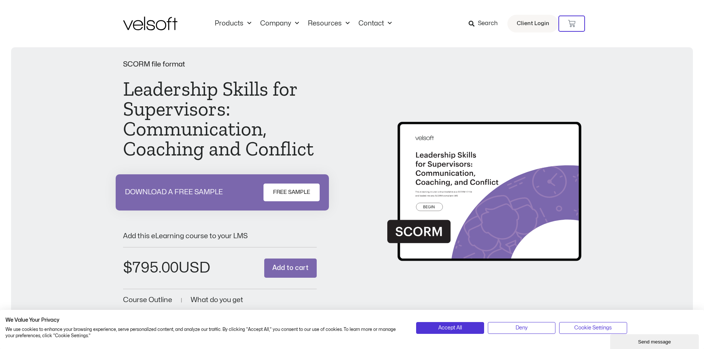
click at [296, 194] on span "FREE SAMPLE" at bounding box center [291, 192] width 37 height 9
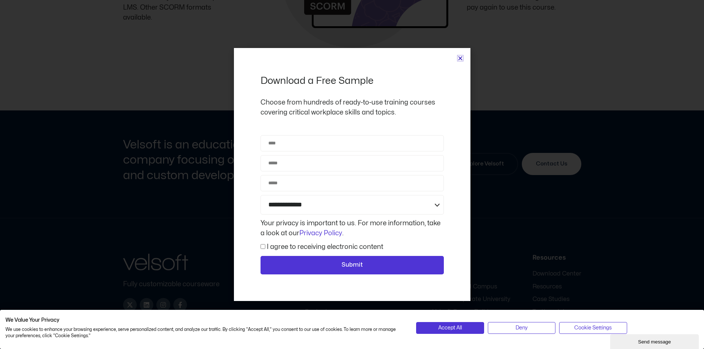
scroll to position [635, 0]
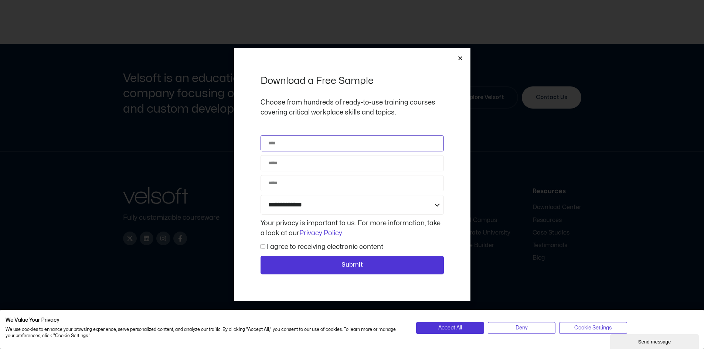
click at [289, 150] on input "Name" at bounding box center [352, 143] width 183 height 16
type input "**********"
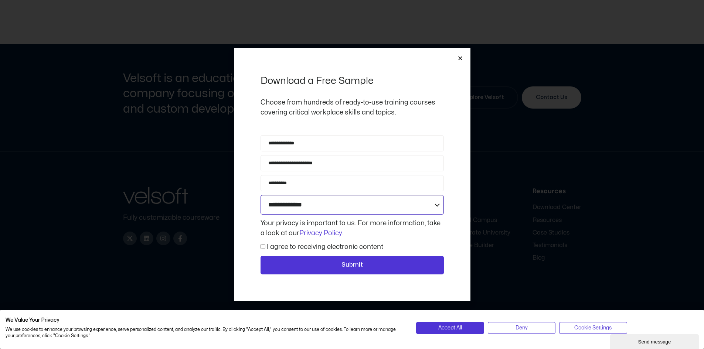
click at [311, 208] on select "**********" at bounding box center [352, 205] width 183 height 20
select select "**********"
click at [261, 195] on select "**********" at bounding box center [352, 205] width 183 height 20
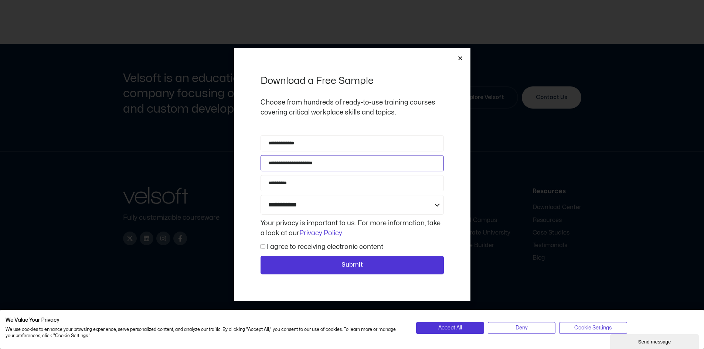
drag, startPoint x: 334, startPoint y: 164, endPoint x: 253, endPoint y: 164, distance: 80.6
click at [253, 164] on div "**********" at bounding box center [352, 174] width 237 height 253
click at [286, 171] on input "**********" at bounding box center [352, 163] width 183 height 16
click at [287, 186] on input "**********" at bounding box center [352, 183] width 183 height 16
click at [305, 184] on input "**********" at bounding box center [352, 183] width 183 height 16
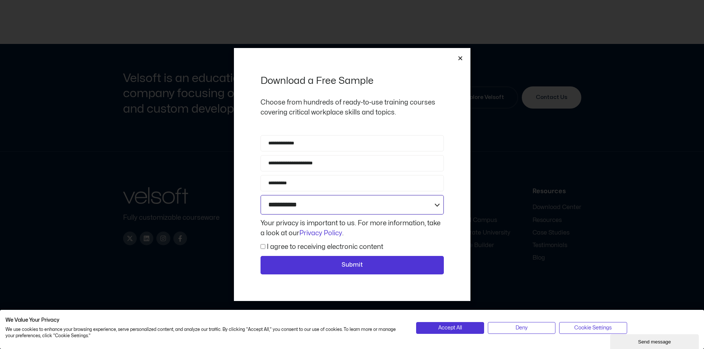
click at [396, 211] on select "**********" at bounding box center [352, 205] width 183 height 20
click at [464, 214] on div "**********" at bounding box center [352, 174] width 237 height 253
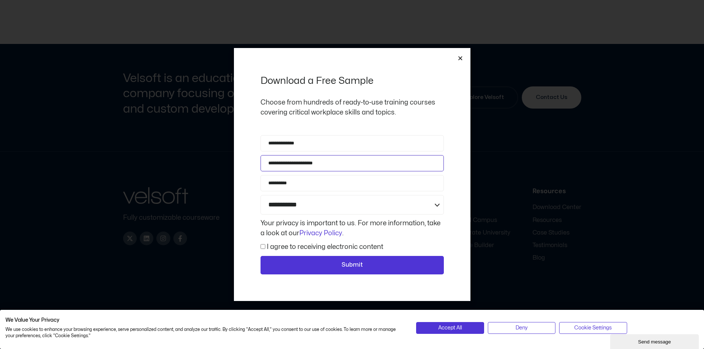
click at [327, 166] on input "**********" at bounding box center [352, 163] width 183 height 16
type input "**********"
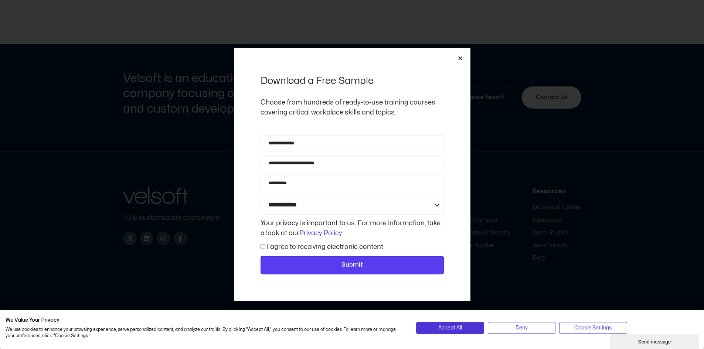
drag, startPoint x: 311, startPoint y: 268, endPoint x: 316, endPoint y: 263, distance: 7.1
click at [311, 267] on span "Submit" at bounding box center [352, 266] width 164 height 10
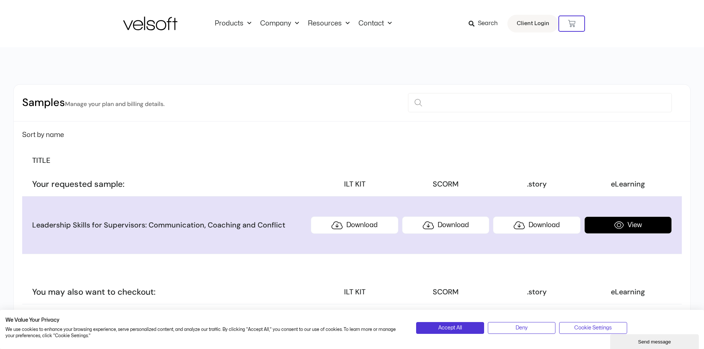
click at [637, 227] on link "View" at bounding box center [628, 225] width 88 height 17
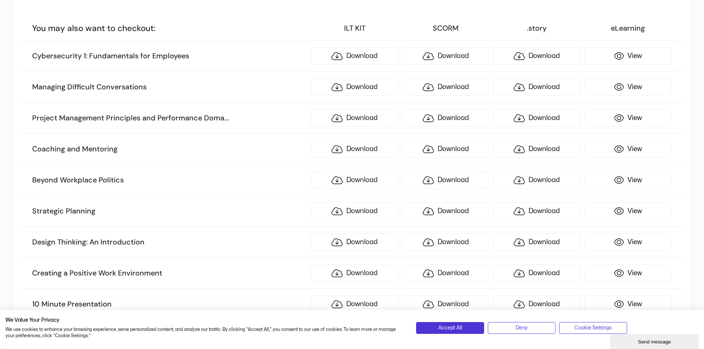
scroll to position [259, 0]
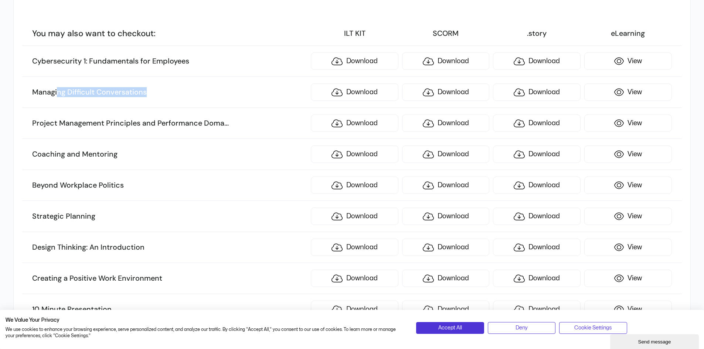
drag, startPoint x: 166, startPoint y: 97, endPoint x: 57, endPoint y: 101, distance: 109.5
click at [57, 101] on li "Managing Difficult Conversations Download Download Download View" at bounding box center [351, 92] width 659 height 31
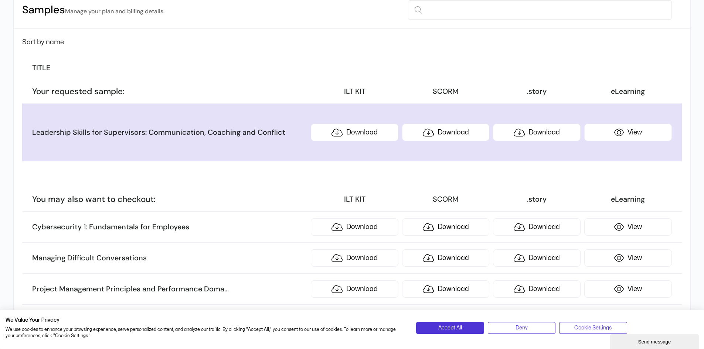
scroll to position [0, 0]
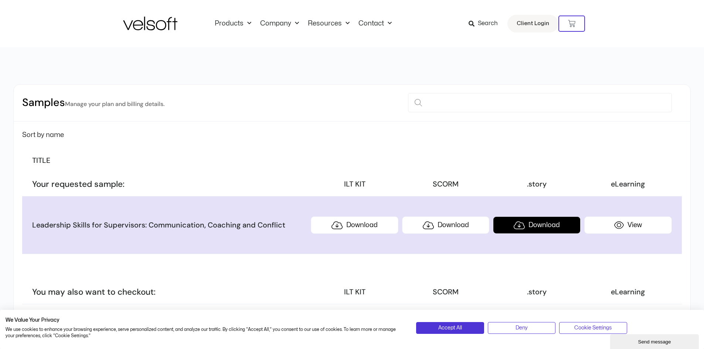
click at [544, 228] on link "Download" at bounding box center [537, 225] width 88 height 17
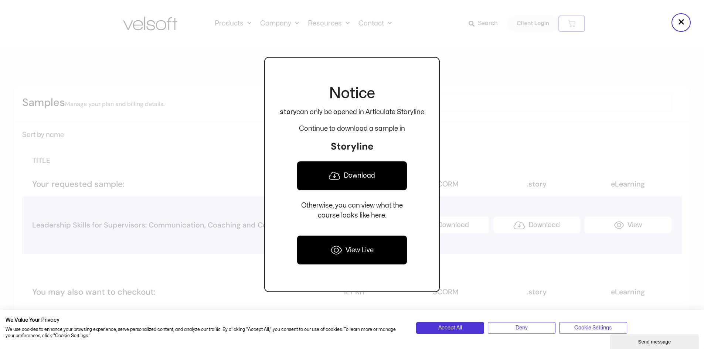
click at [596, 127] on div at bounding box center [352, 174] width 704 height 349
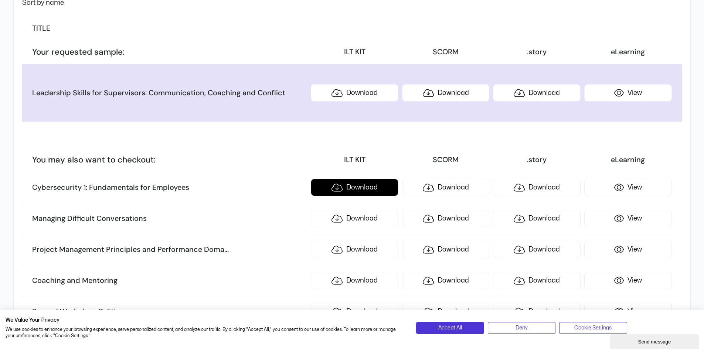
scroll to position [148, 0]
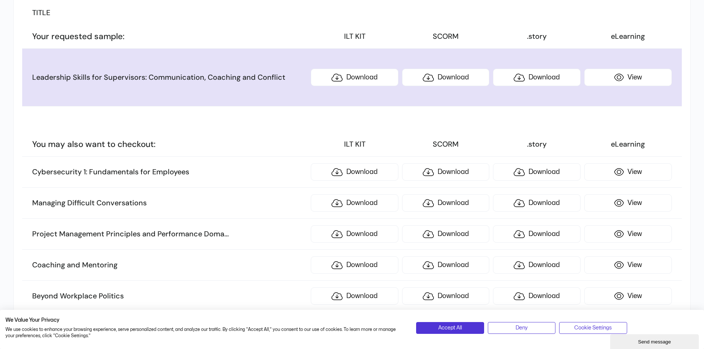
click at [119, 203] on h3 "Managing Difficult Conversations" at bounding box center [169, 204] width 275 height 10
click at [152, 203] on h3 "Managing Difficult Conversations" at bounding box center [169, 204] width 275 height 10
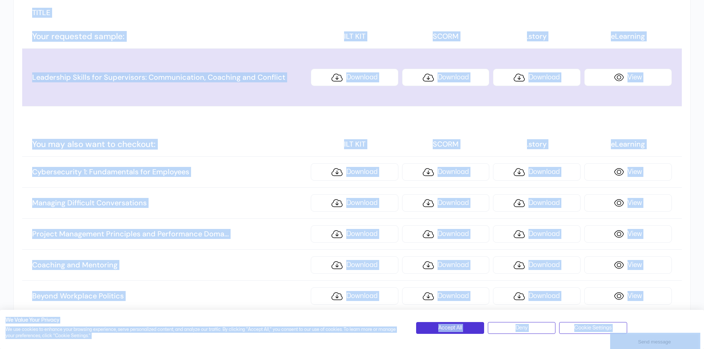
copy body "Skip to content Products All Products Content ILT Courseware Storyline 360 Cour…"
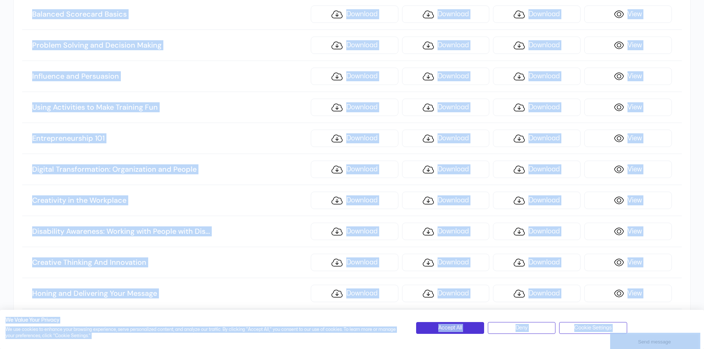
scroll to position [1405, 0]
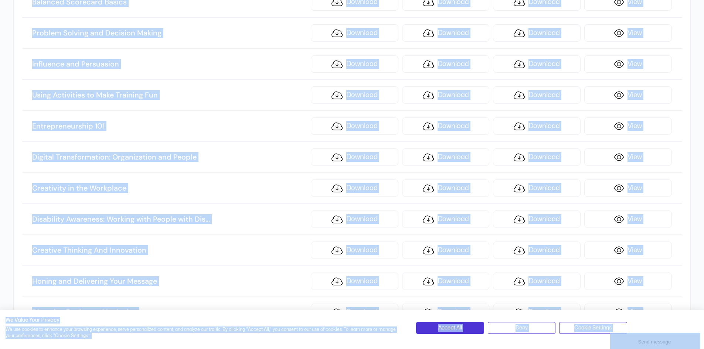
click at [213, 105] on li "Using Activities to Make Training Fun Download Download Download View" at bounding box center [351, 95] width 659 height 31
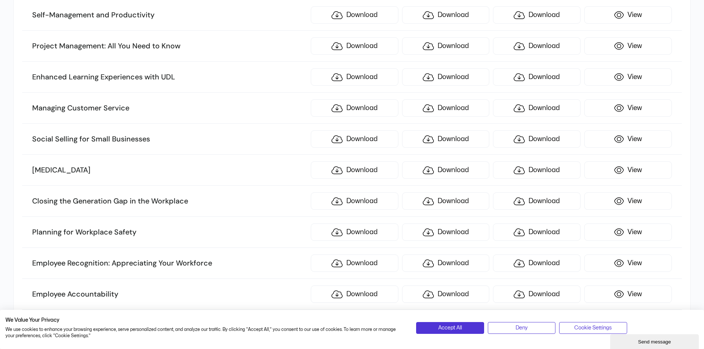
scroll to position [850, 0]
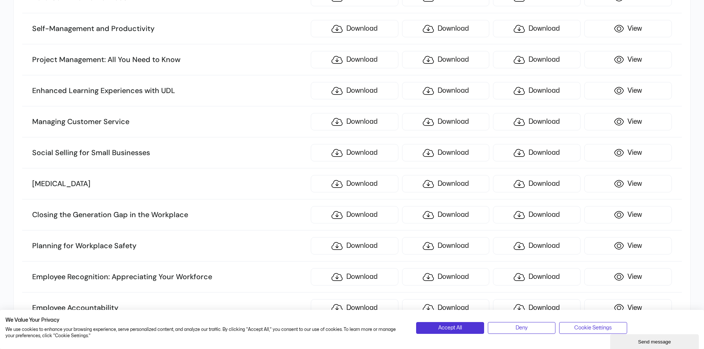
click at [272, 98] on li "Enhanced Learning Experiences with UDL Download Download Download View" at bounding box center [351, 90] width 659 height 31
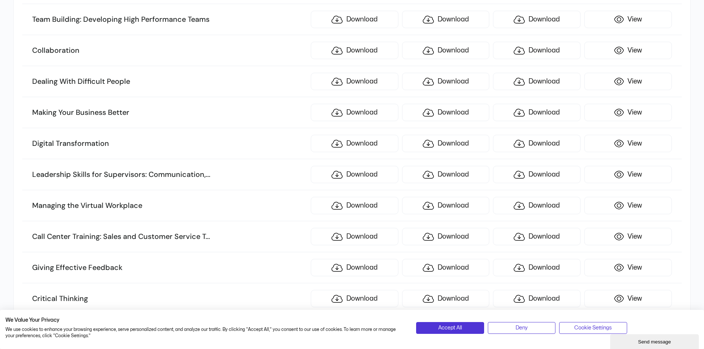
scroll to position [50, 0]
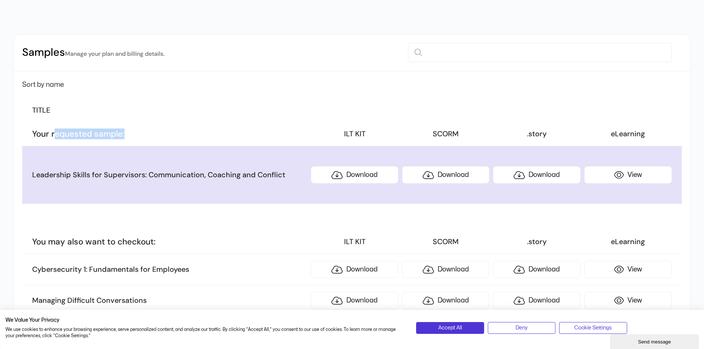
drag, startPoint x: 131, startPoint y: 136, endPoint x: 55, endPoint y: 135, distance: 75.8
click at [55, 135] on h3 "Your requested sample:" at bounding box center [169, 134] width 275 height 11
drag, startPoint x: 35, startPoint y: 136, endPoint x: 142, endPoint y: 139, distance: 106.5
click at [142, 139] on h3 "Your requested sample:" at bounding box center [169, 134] width 275 height 11
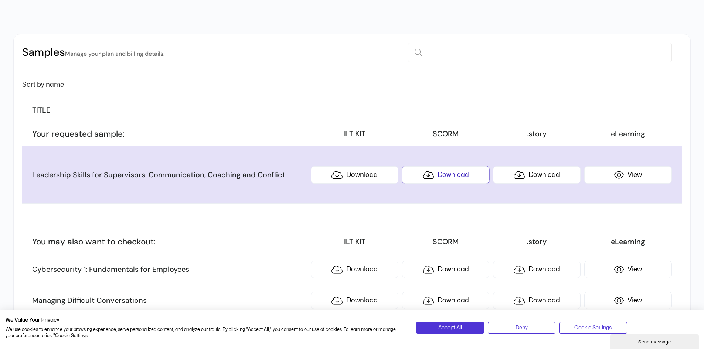
click at [463, 177] on link "Download" at bounding box center [446, 174] width 88 height 17
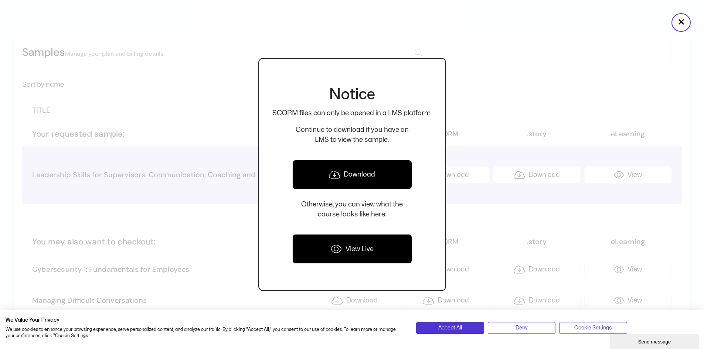
click at [360, 172] on link "Download" at bounding box center [352, 175] width 120 height 30
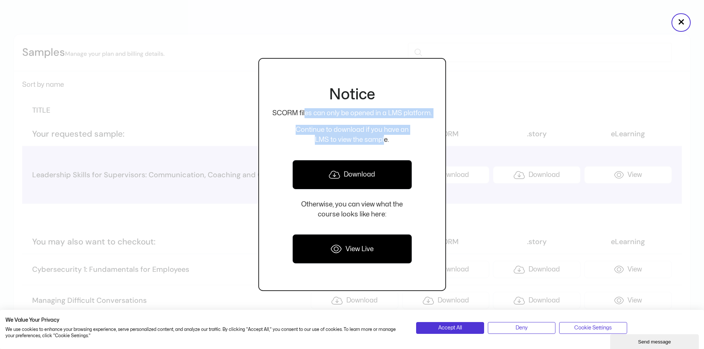
drag, startPoint x: 370, startPoint y: 140, endPoint x: 305, endPoint y: 121, distance: 67.5
click at [305, 121] on div "Notice SCORM files can only be opened in a LMS platform. Continue to download i…" at bounding box center [352, 174] width 188 height 233
drag, startPoint x: 284, startPoint y: 116, endPoint x: 385, endPoint y: 145, distance: 104.8
click at [385, 145] on div "Notice SCORM files can only be opened in a LMS platform. Continue to download i…" at bounding box center [352, 174] width 188 height 233
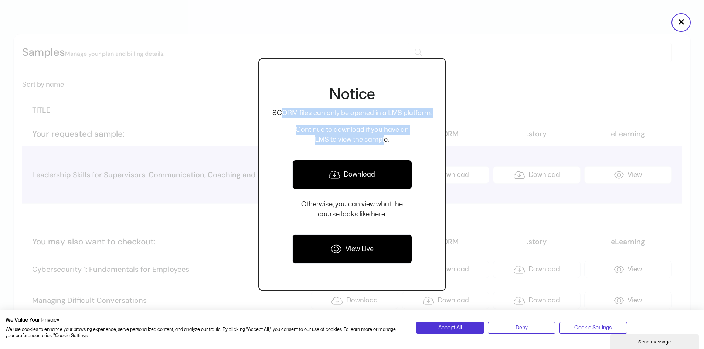
click at [375, 143] on p "Continue to download if you have an LMS to view the sample." at bounding box center [352, 135] width 160 height 20
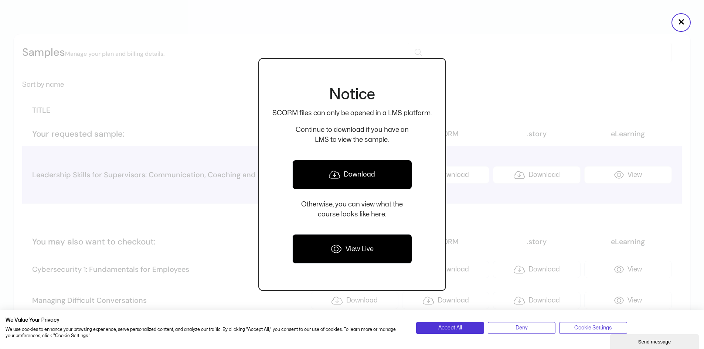
click at [491, 68] on div at bounding box center [352, 174] width 704 height 349
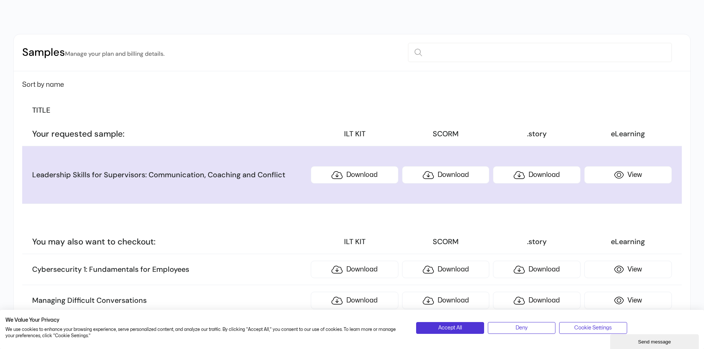
click at [109, 176] on h3 "Leadership Skills for Supervisors: Communication, Coaching and Conflict" at bounding box center [169, 175] width 275 height 10
click at [36, 173] on h3 "Leadership Skills for Supervisors: Communication, Coaching and Conflict" at bounding box center [169, 175] width 275 height 10
drag, startPoint x: 31, startPoint y: 175, endPoint x: 289, endPoint y: 178, distance: 258.0
click at [289, 178] on li "Leadership Skills for Supervisors: Communication, Coaching and Conflict Downloa…" at bounding box center [351, 175] width 659 height 58
copy h3 "Leadership Skills for Supervisors: Communication, Coaching and Conflict"
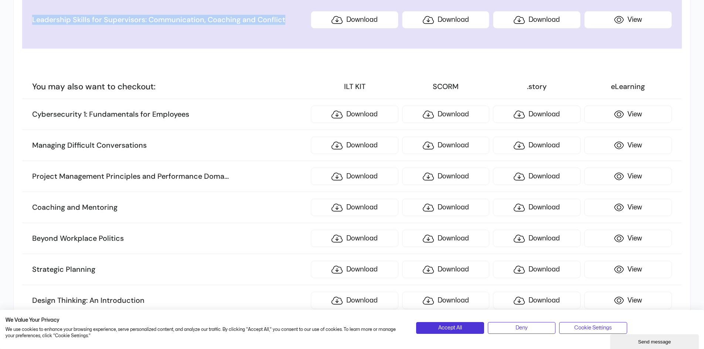
scroll to position [198, 0]
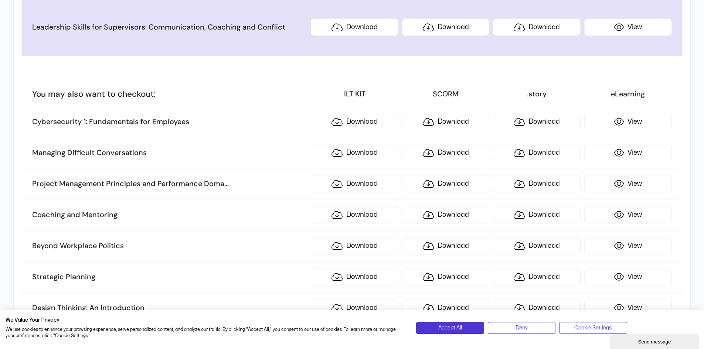
click at [276, 101] on li "You may also want to checkout: ILT KIT SCORM .story eLearning" at bounding box center [351, 94] width 659 height 24
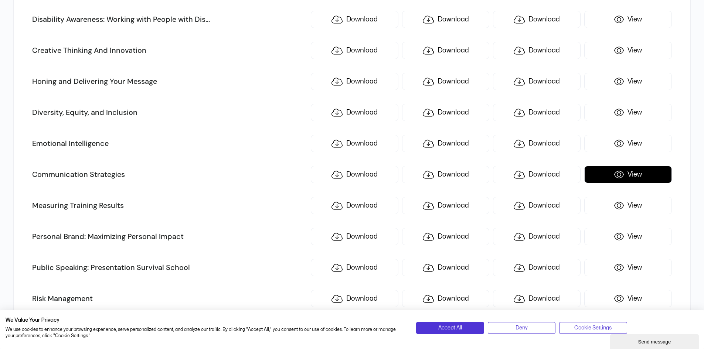
click at [640, 176] on link "View" at bounding box center [628, 174] width 88 height 17
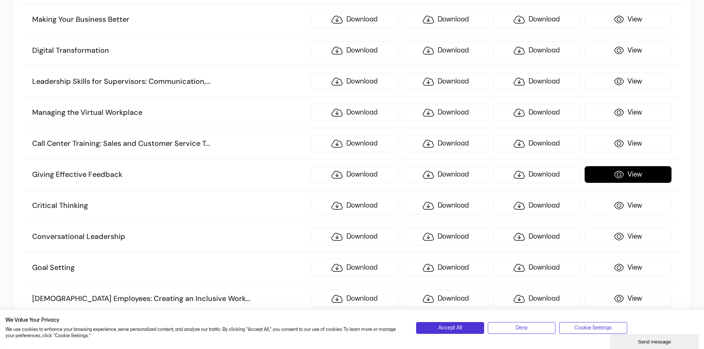
click at [630, 177] on link "View" at bounding box center [628, 174] width 88 height 17
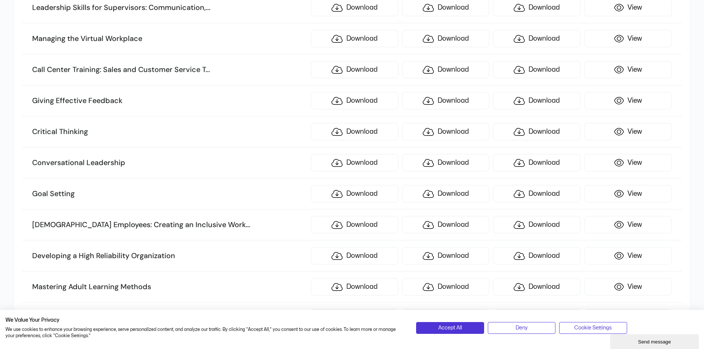
scroll to position [1294, 0]
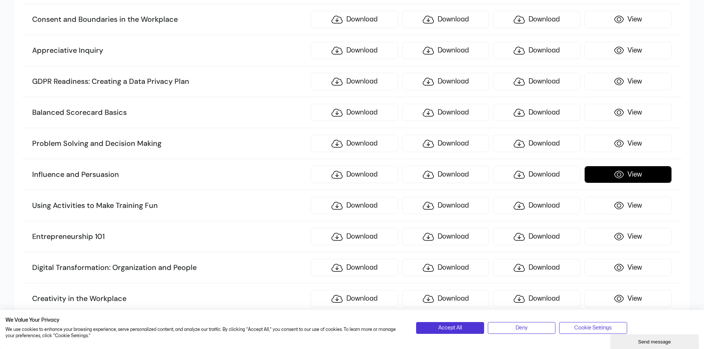
click at [629, 180] on link "View" at bounding box center [628, 174] width 88 height 17
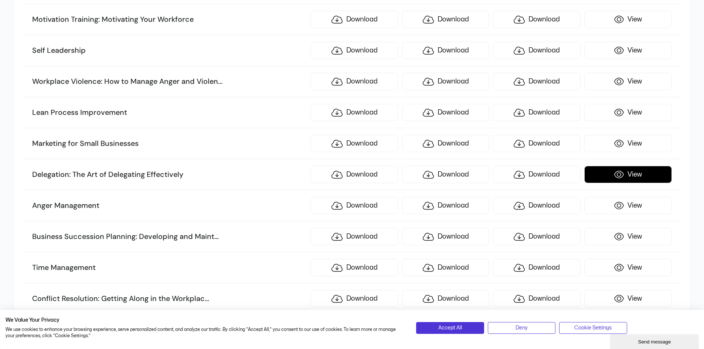
click at [647, 172] on link "View" at bounding box center [628, 174] width 88 height 17
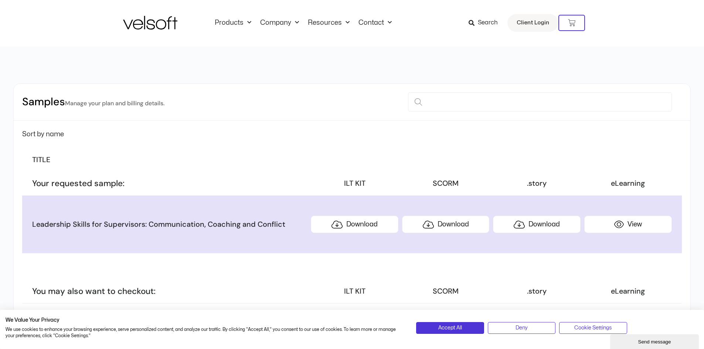
scroll to position [0, 0]
click at [376, 45] on link "Contact Us" at bounding box center [387, 45] width 48 height 17
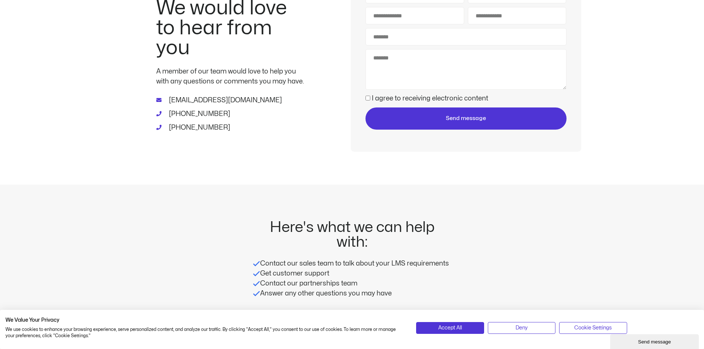
scroll to position [74, 0]
